Goal: Task Accomplishment & Management: Use online tool/utility

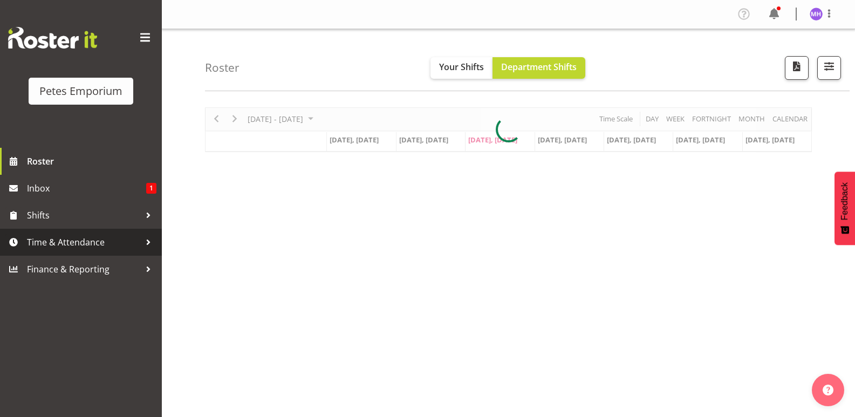
click at [47, 242] on span "Time & Attendance" at bounding box center [83, 242] width 113 height 16
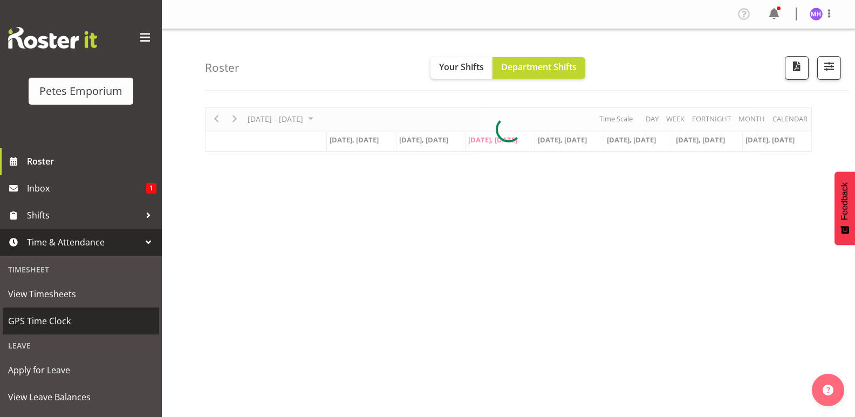
drag, startPoint x: 80, startPoint y: 322, endPoint x: 136, endPoint y: 320, distance: 56.1
click at [80, 322] on span "GPS Time Clock" at bounding box center [81, 321] width 146 height 16
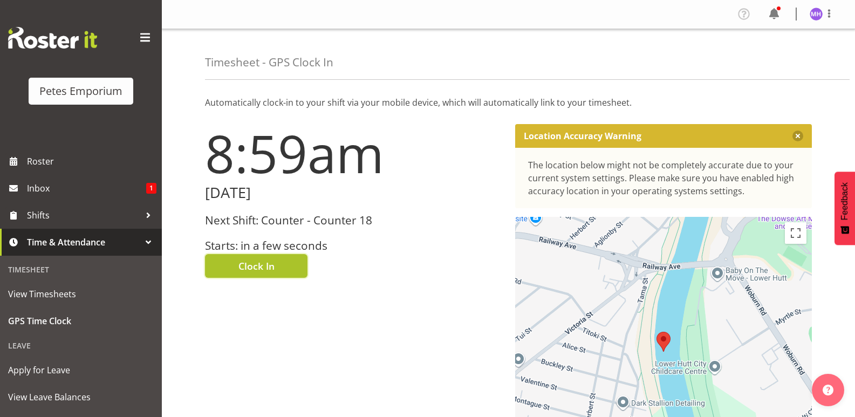
click at [256, 273] on span "Clock In" at bounding box center [256, 266] width 36 height 14
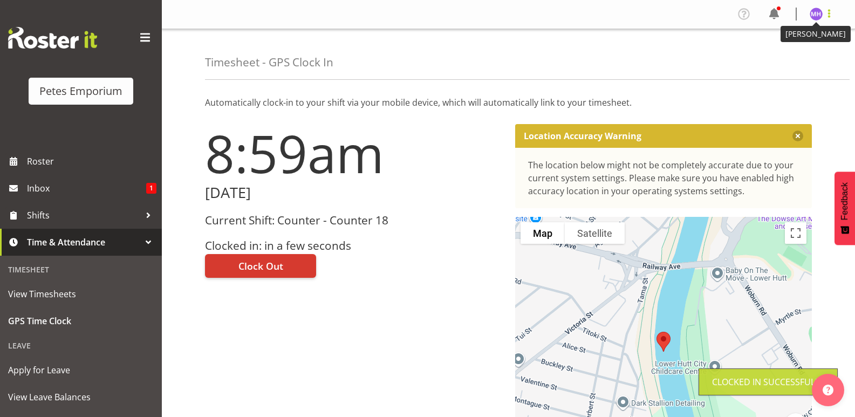
click at [825, 12] on span at bounding box center [829, 13] width 13 height 13
click at [785, 53] on link "Log Out" at bounding box center [784, 56] width 104 height 19
